Goal: Task Accomplishment & Management: Use online tool/utility

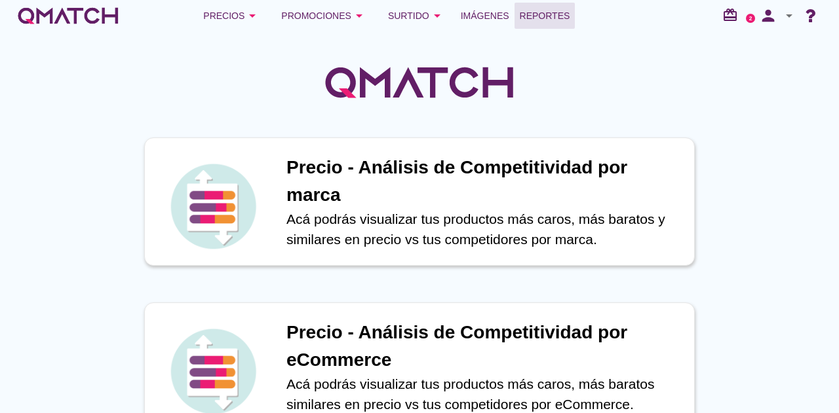
click at [546, 9] on span "Reportes" at bounding box center [544, 16] width 50 height 16
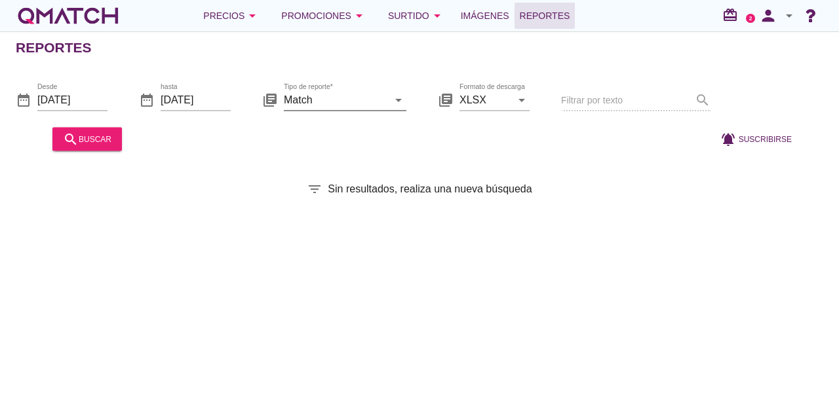
click at [349, 107] on input "Match" at bounding box center [336, 99] width 104 height 21
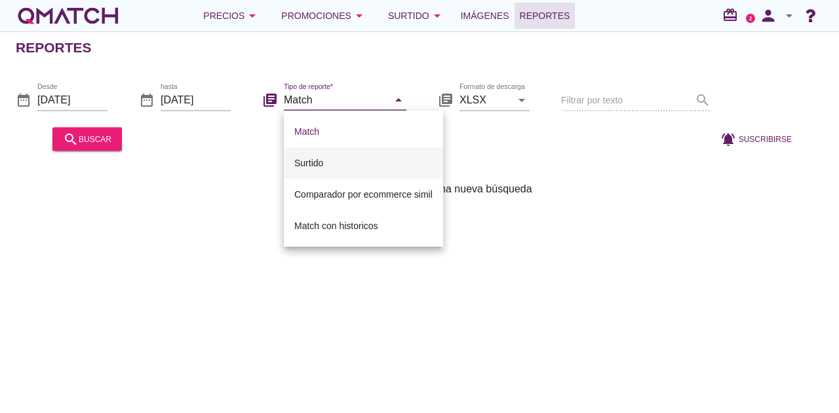
click at [331, 155] on div "Surtido" at bounding box center [363, 163] width 138 height 16
type input "Surtido"
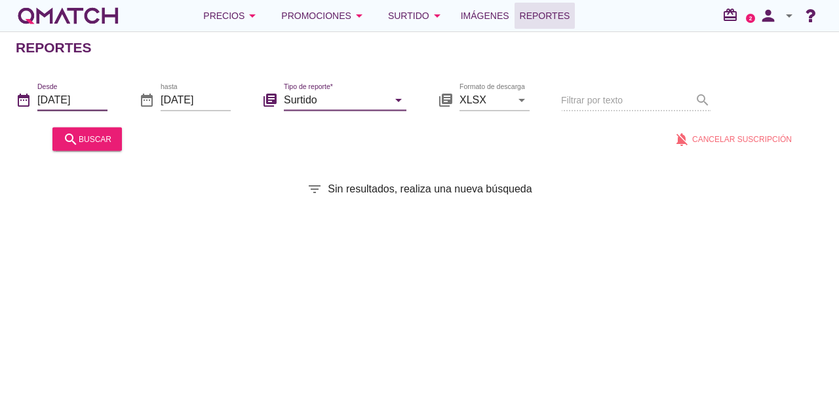
click at [96, 95] on input "[DATE]" at bounding box center [72, 99] width 70 height 21
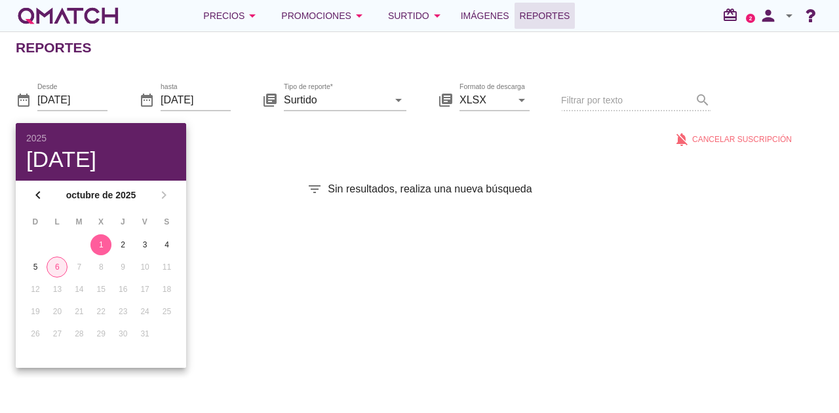
click at [53, 267] on div "6" at bounding box center [57, 267] width 20 height 12
click at [231, 191] on div "filter_list Sin resultados, realiza una nueva búsqueda" at bounding box center [419, 189] width 839 height 16
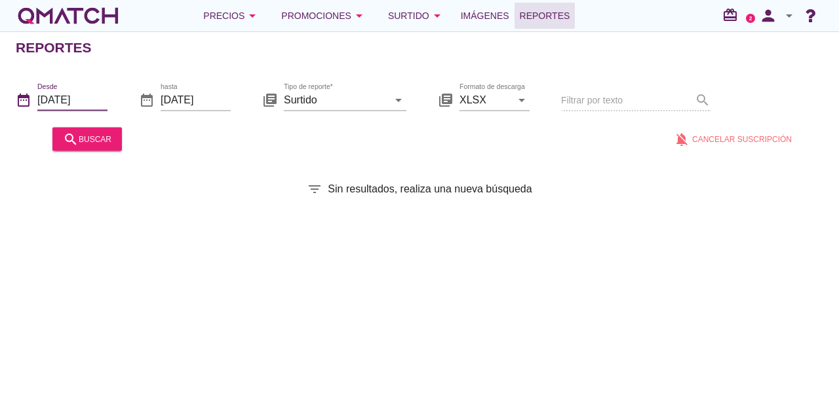
drag, startPoint x: 101, startPoint y: 97, endPoint x: 75, endPoint y: 176, distance: 82.9
click at [75, 176] on div "Reportes date_range Desde [DATE] date_range hasta [DATE] library_books Tipo de …" at bounding box center [419, 222] width 839 height 382
click at [64, 102] on input "[DATE]" at bounding box center [72, 99] width 70 height 21
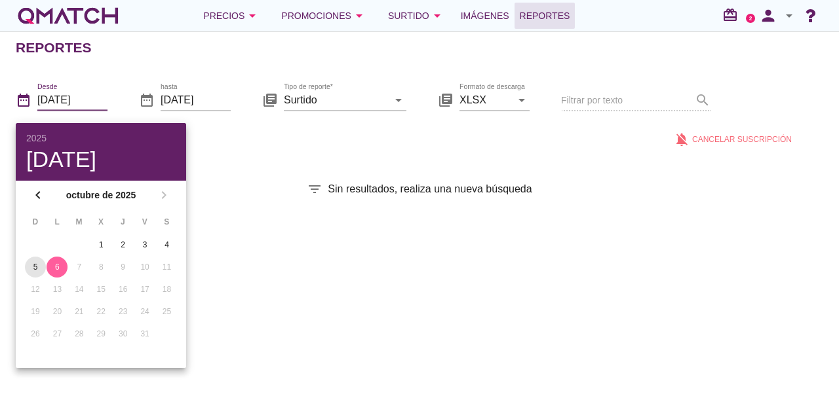
click at [37, 263] on div "5" at bounding box center [35, 267] width 21 height 12
type input "[DATE]"
click at [233, 265] on div "Reportes date_range Desde [DATE] date_range hasta [DATE] library_books Tipo de …" at bounding box center [419, 222] width 839 height 382
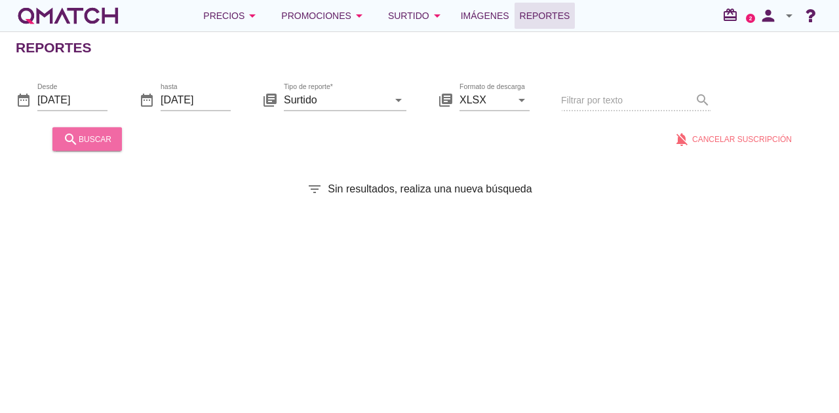
click at [83, 133] on div "search buscar" at bounding box center [87, 139] width 48 height 16
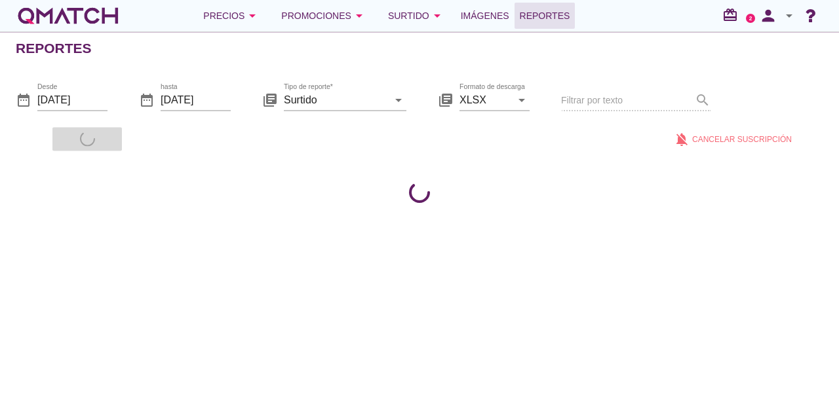
click at [83, 133] on div "search buscar" at bounding box center [87, 138] width 80 height 31
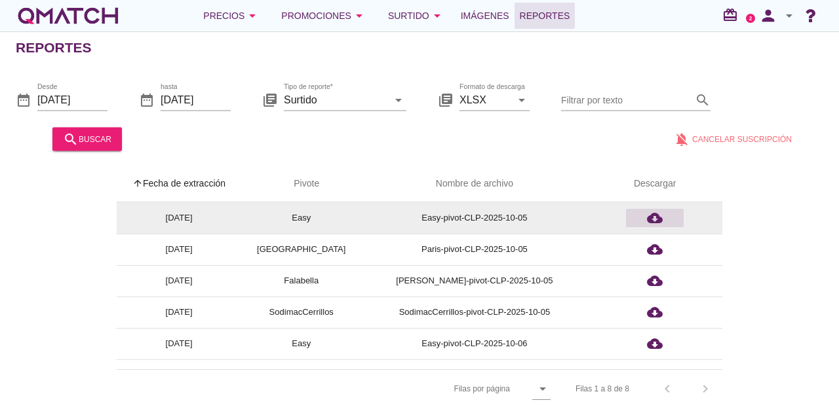
click at [651, 221] on icon "cloud_download" at bounding box center [655, 218] width 16 height 16
